Goal: Task Accomplishment & Management: Complete application form

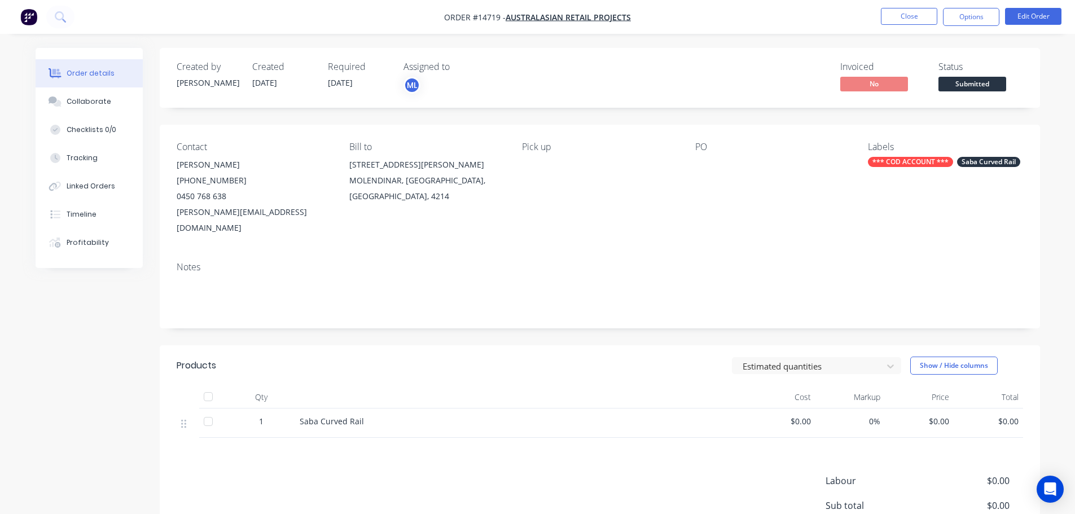
drag, startPoint x: 0, startPoint y: 0, endPoint x: 919, endPoint y: 9, distance: 918.7
click at [919, 9] on button "Close" at bounding box center [909, 16] width 56 height 17
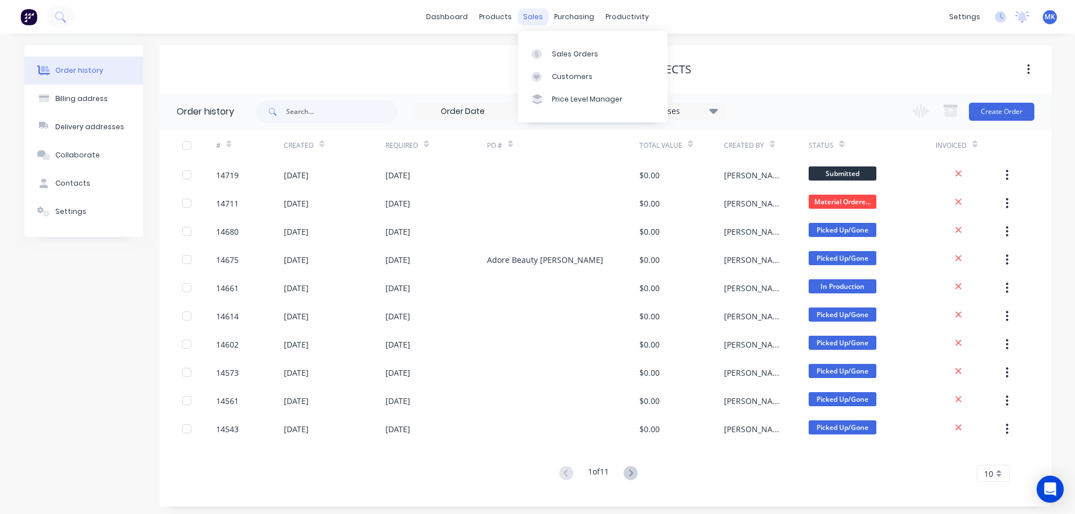
click at [531, 14] on div "sales" at bounding box center [532, 16] width 31 height 17
click at [552, 58] on div "Sales Orders" at bounding box center [575, 54] width 46 height 10
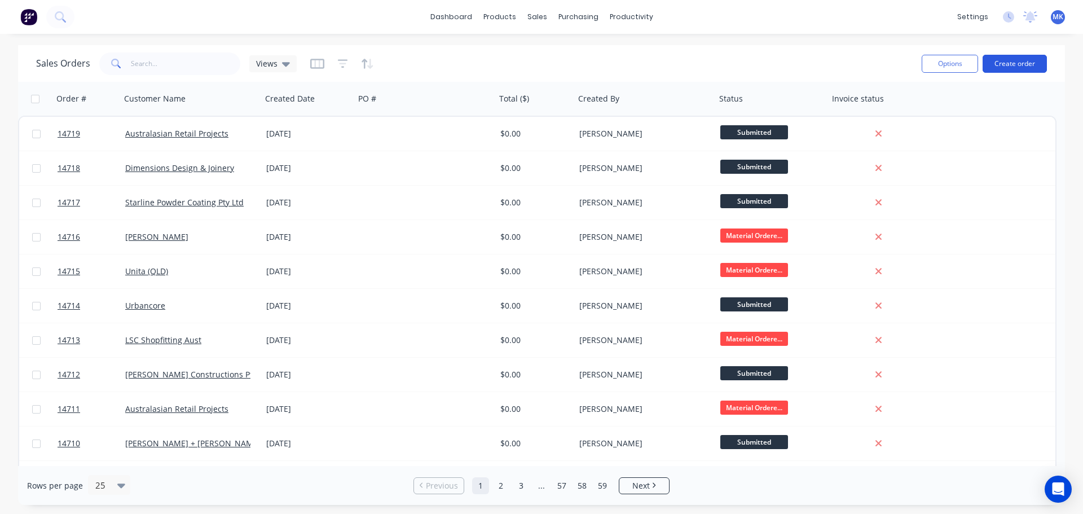
click at [993, 66] on button "Create order" at bounding box center [1015, 64] width 64 height 18
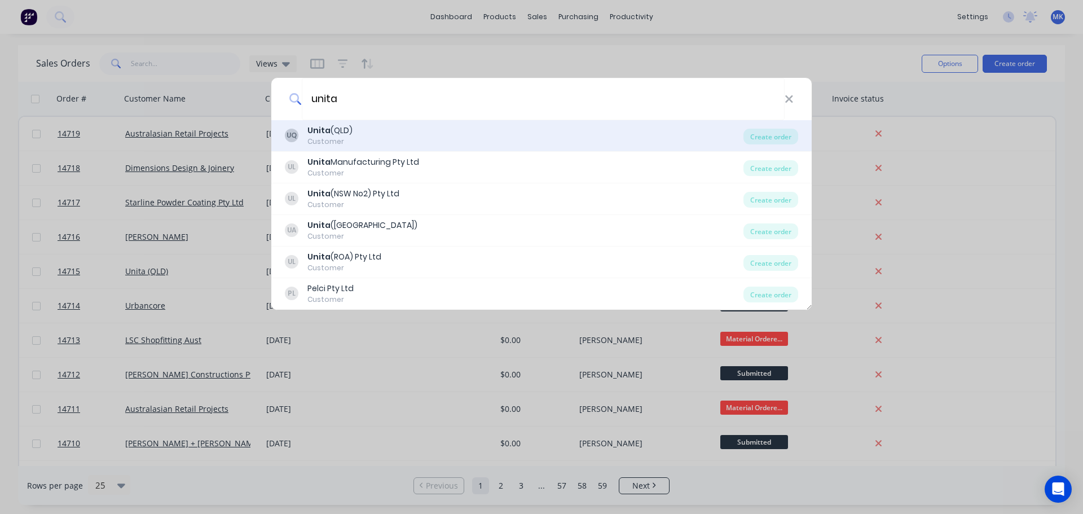
type input "unita"
click at [377, 138] on div "UQ Unita (QLD) Customer" at bounding box center [514, 136] width 459 height 22
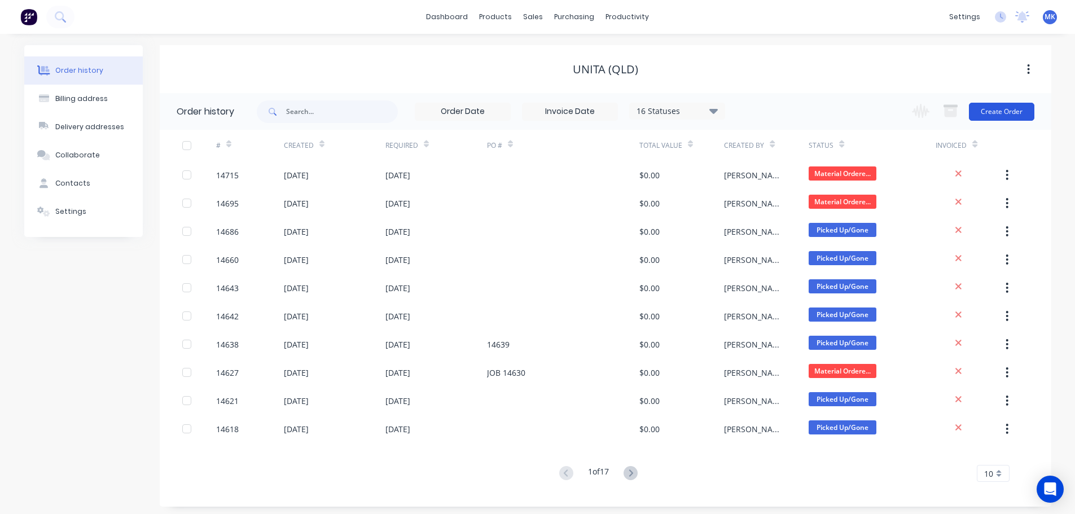
click at [1023, 103] on button "Create Order" at bounding box center [1001, 112] width 65 height 18
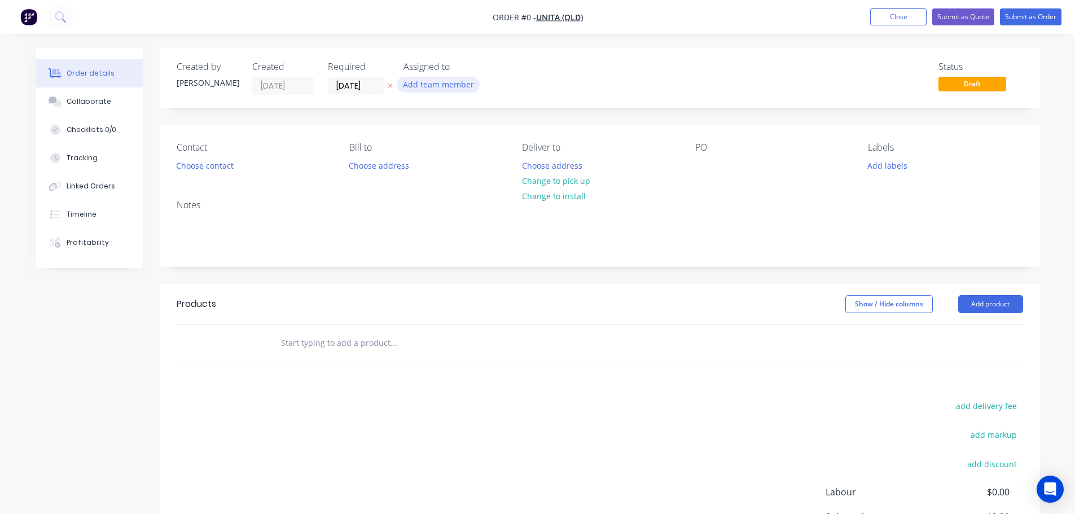
click at [468, 77] on button "Add team member" at bounding box center [438, 84] width 83 height 15
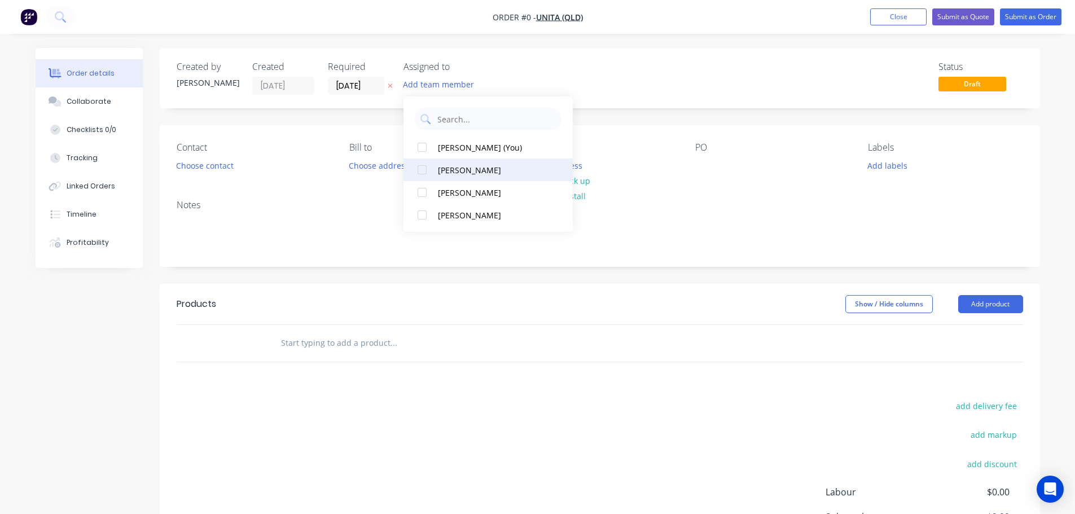
drag, startPoint x: 459, startPoint y: 191, endPoint x: 453, endPoint y: 189, distance: 6.4
click at [458, 191] on div "[PERSON_NAME]" at bounding box center [494, 193] width 113 height 12
click at [238, 163] on div "Order details Collaborate Checklists 0/0 Tracking Linked Orders Timeline Profit…" at bounding box center [537, 349] width 1027 height 602
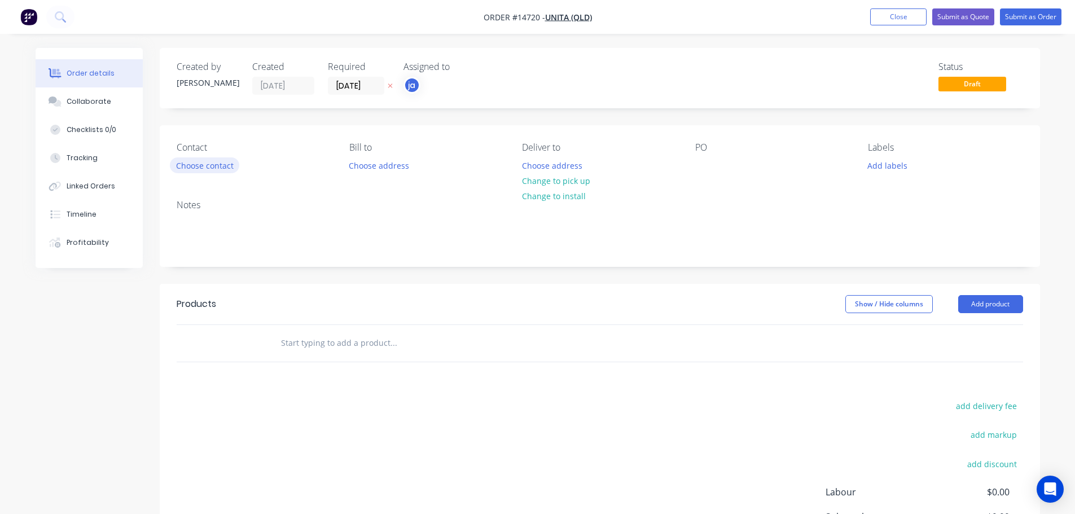
click at [232, 166] on button "Choose contact" at bounding box center [204, 164] width 69 height 15
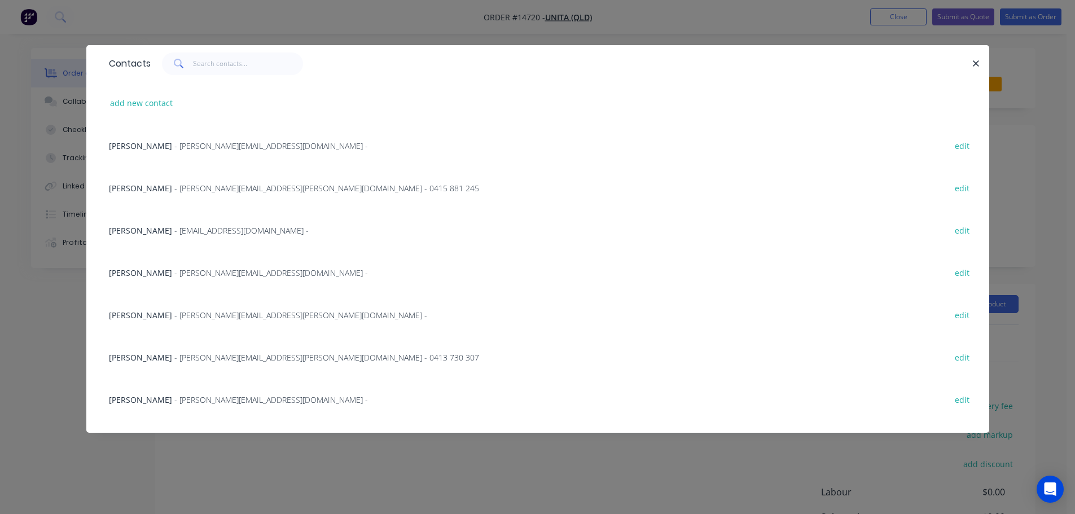
click at [513, 457] on div "Contacts add new contact [PERSON_NAME] - [PERSON_NAME][EMAIL_ADDRESS][DOMAIN_NA…" at bounding box center [537, 257] width 1075 height 514
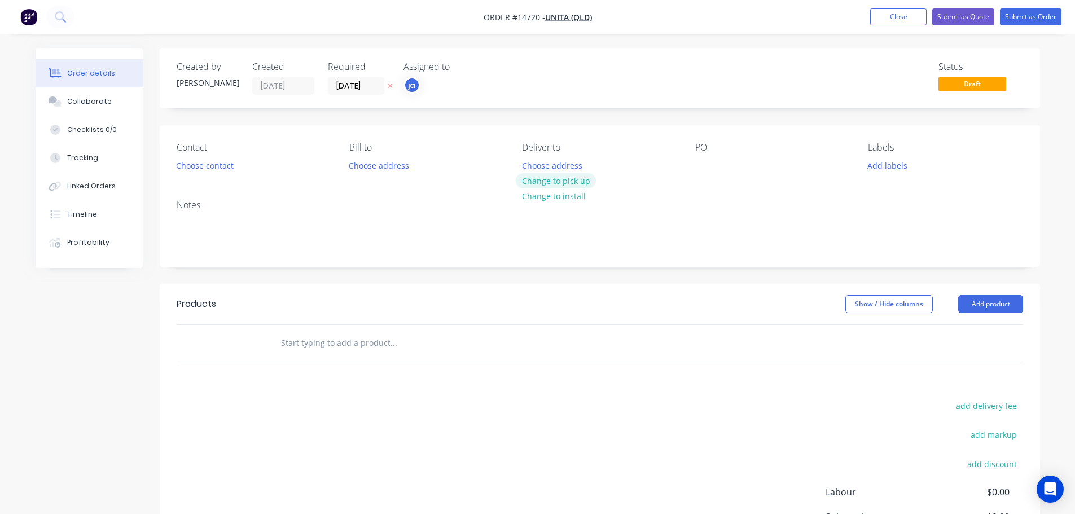
click at [552, 179] on button "Change to pick up" at bounding box center [556, 180] width 80 height 15
click at [898, 164] on button "Add labels" at bounding box center [888, 164] width 52 height 15
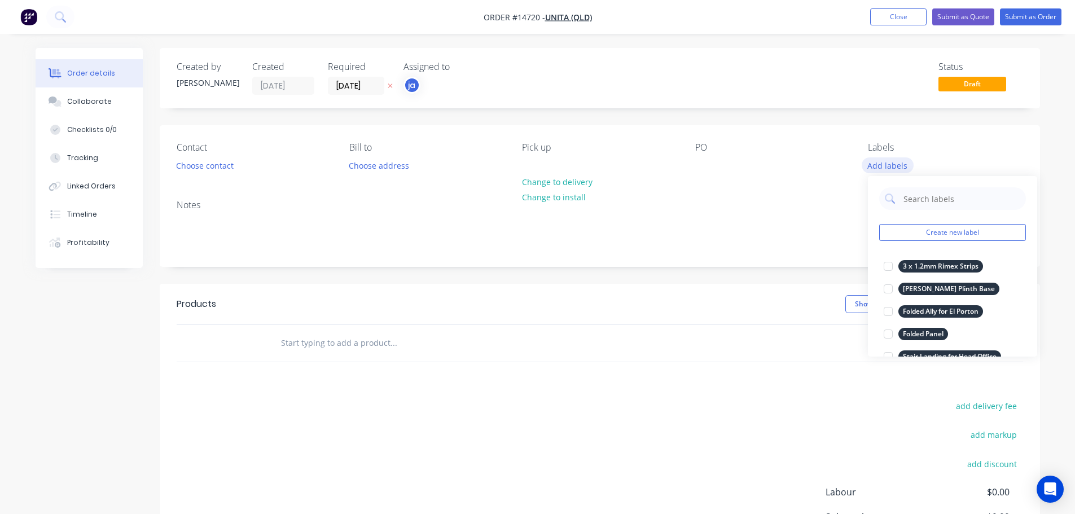
click at [978, 231] on button "Create new label" at bounding box center [952, 232] width 147 height 17
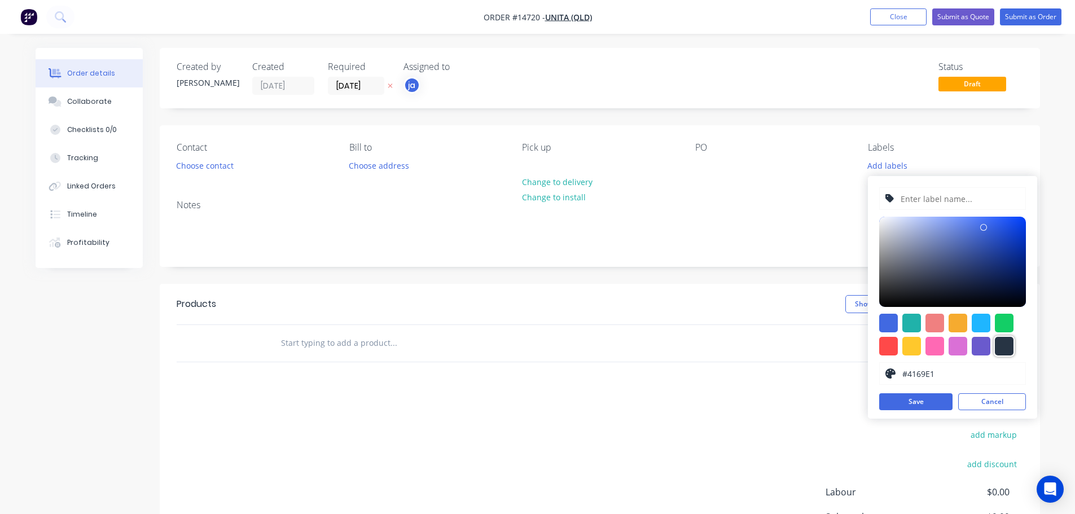
click at [1004, 337] on div at bounding box center [1004, 346] width 19 height 19
type input "#273444"
click at [939, 189] on input "text" at bounding box center [959, 198] width 120 height 21
paste input "Trims + Skirting P/C"
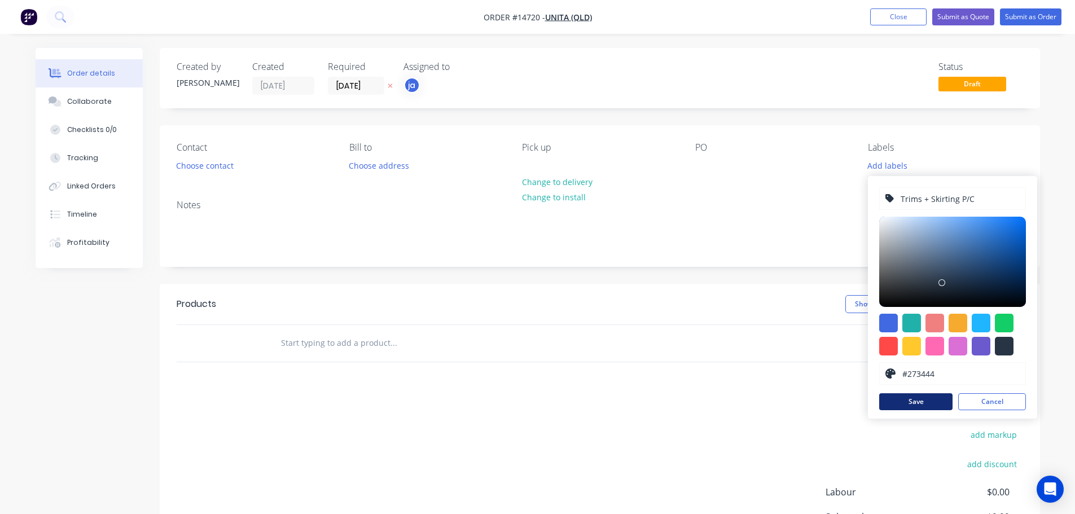
type input "Trims + Skirting P/C"
click at [927, 402] on button "Save" at bounding box center [915, 401] width 73 height 17
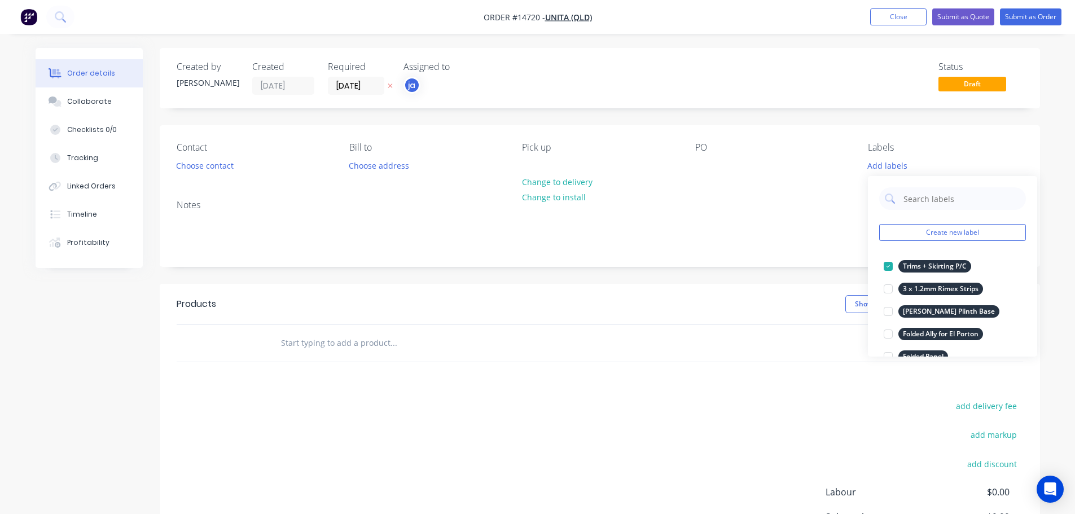
click at [377, 365] on div "Products Show / Hide columns Add product add delivery fee add markup add discou…" at bounding box center [600, 458] width 880 height 349
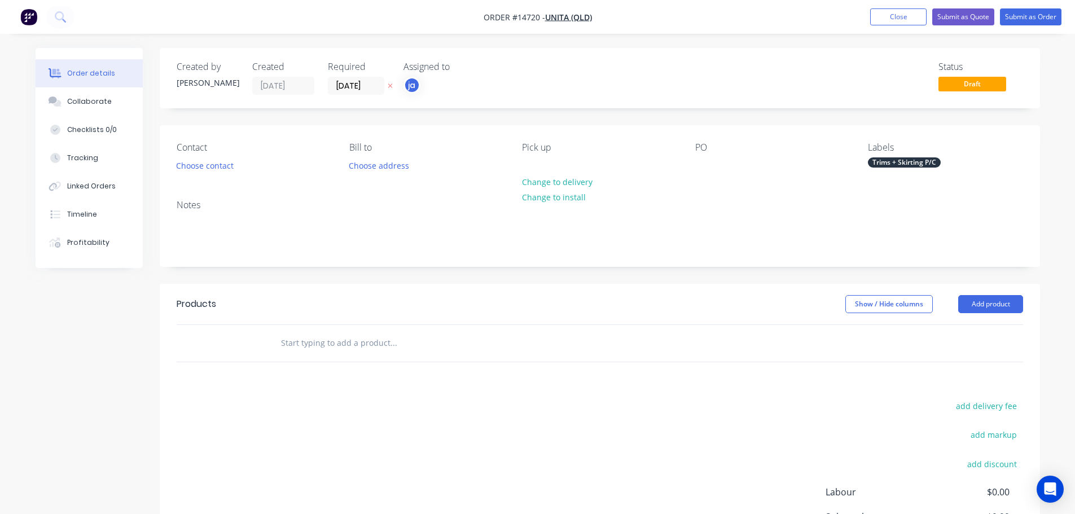
click at [359, 350] on input "text" at bounding box center [393, 343] width 226 height 23
paste input "Trims + Skirting P/C"
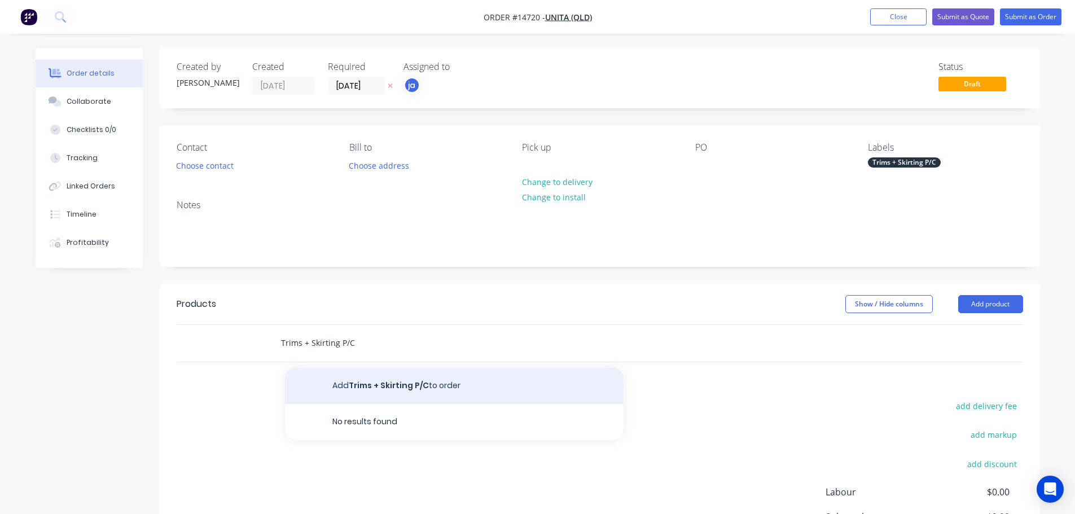
type input "Trims + Skirting P/C"
click at [370, 375] on button "Add Trims + Skirting P/C to order" at bounding box center [454, 386] width 339 height 36
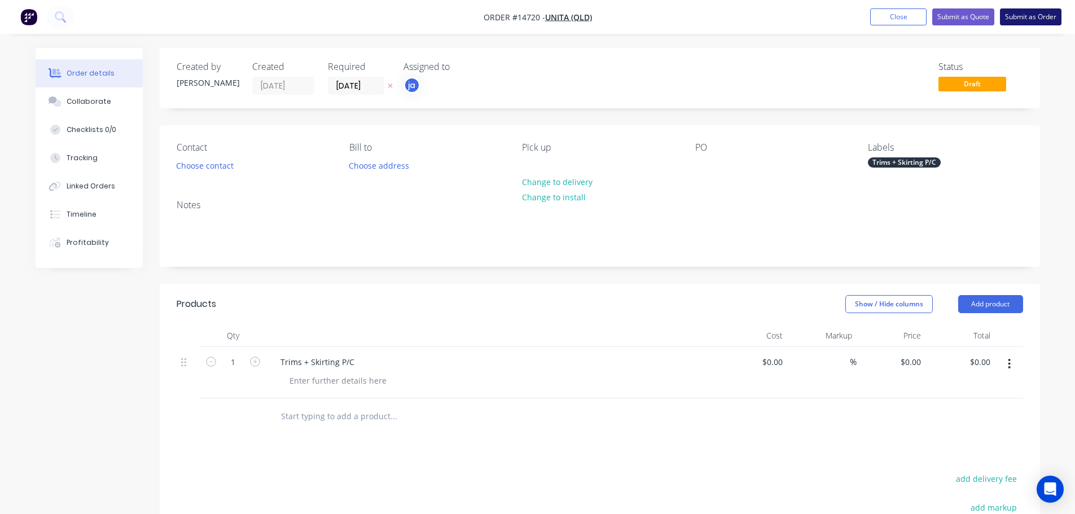
click at [1017, 12] on button "Submit as Order" at bounding box center [1031, 16] width 62 height 17
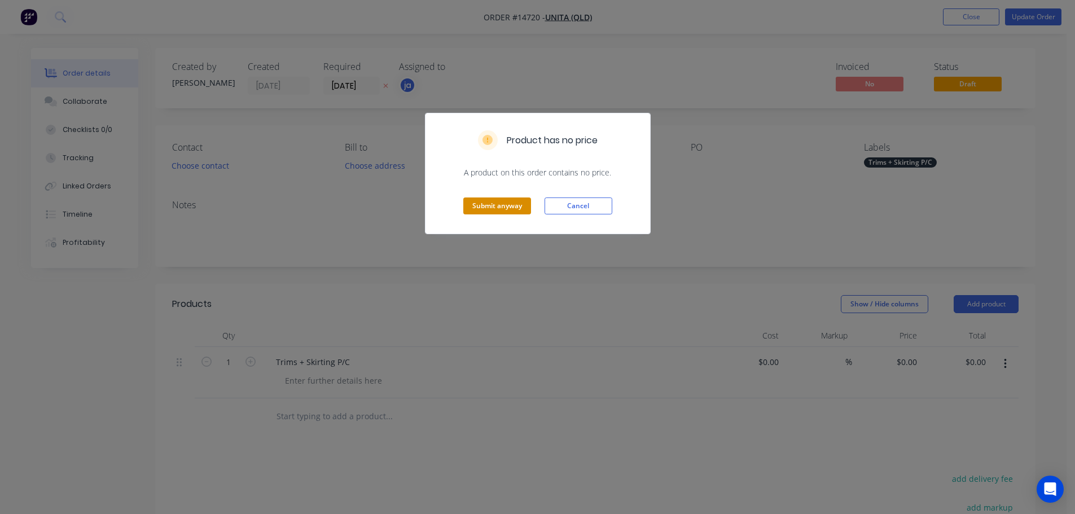
click at [513, 200] on button "Submit anyway" at bounding box center [497, 205] width 68 height 17
